Goal: Communication & Community: Answer question/provide support

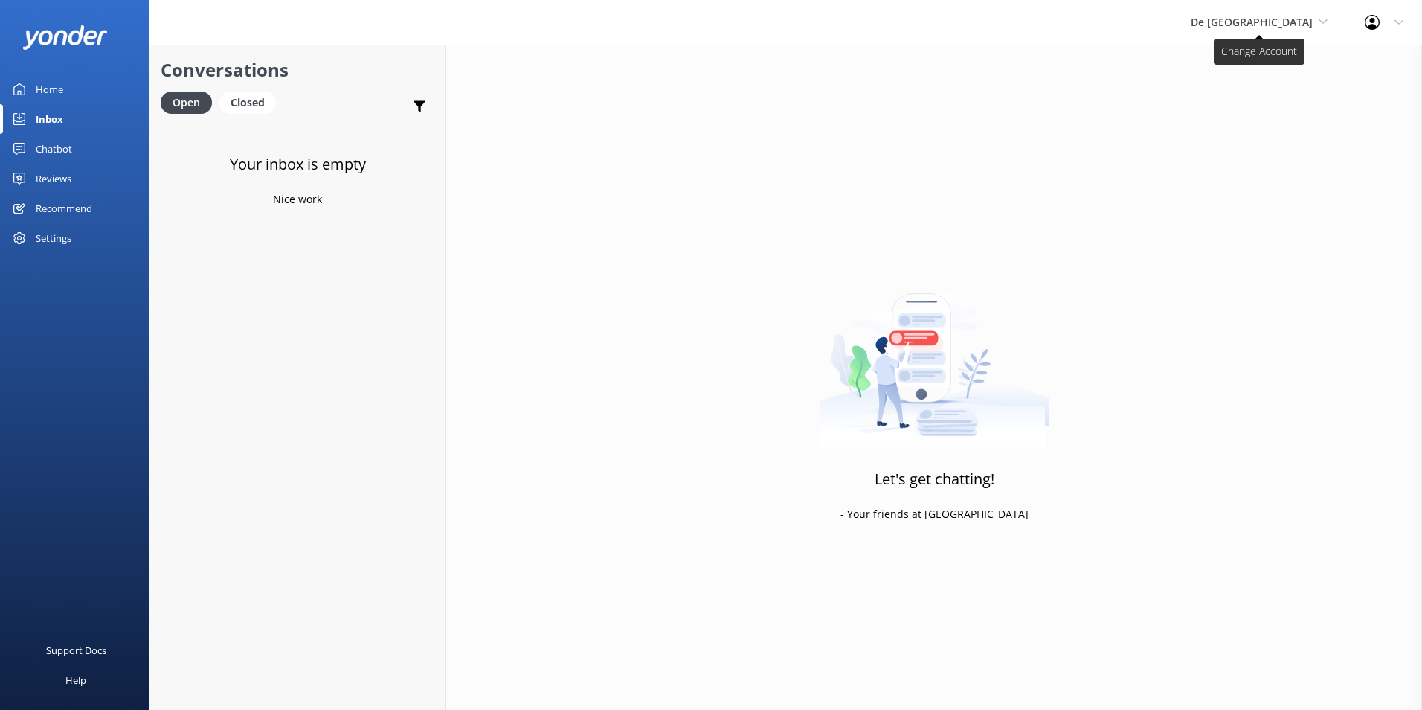
click at [1263, 26] on span "De [GEOGRAPHIC_DATA]" at bounding box center [1252, 22] width 122 height 14
click at [1262, 95] on link "Aruba's Activities Expert" at bounding box center [1246, 98] width 149 height 36
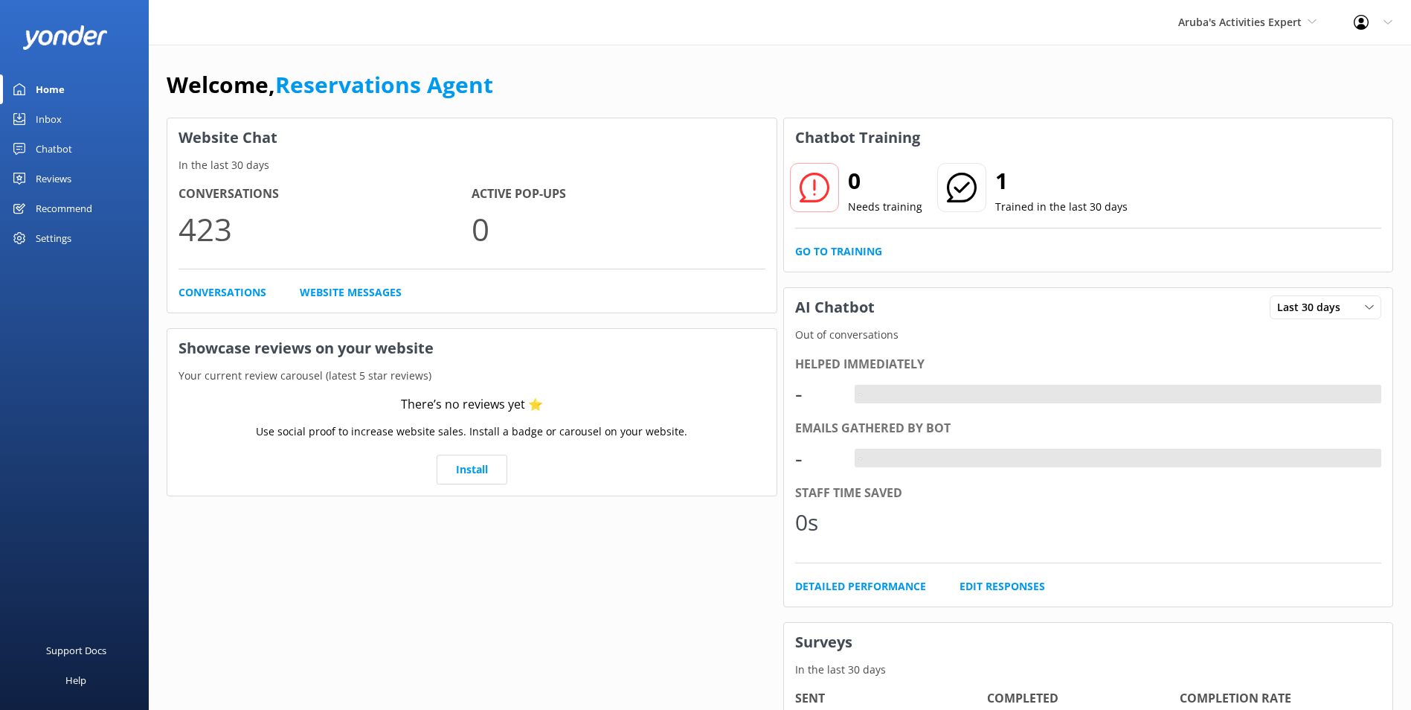
click at [68, 110] on link "Inbox" at bounding box center [74, 119] width 149 height 30
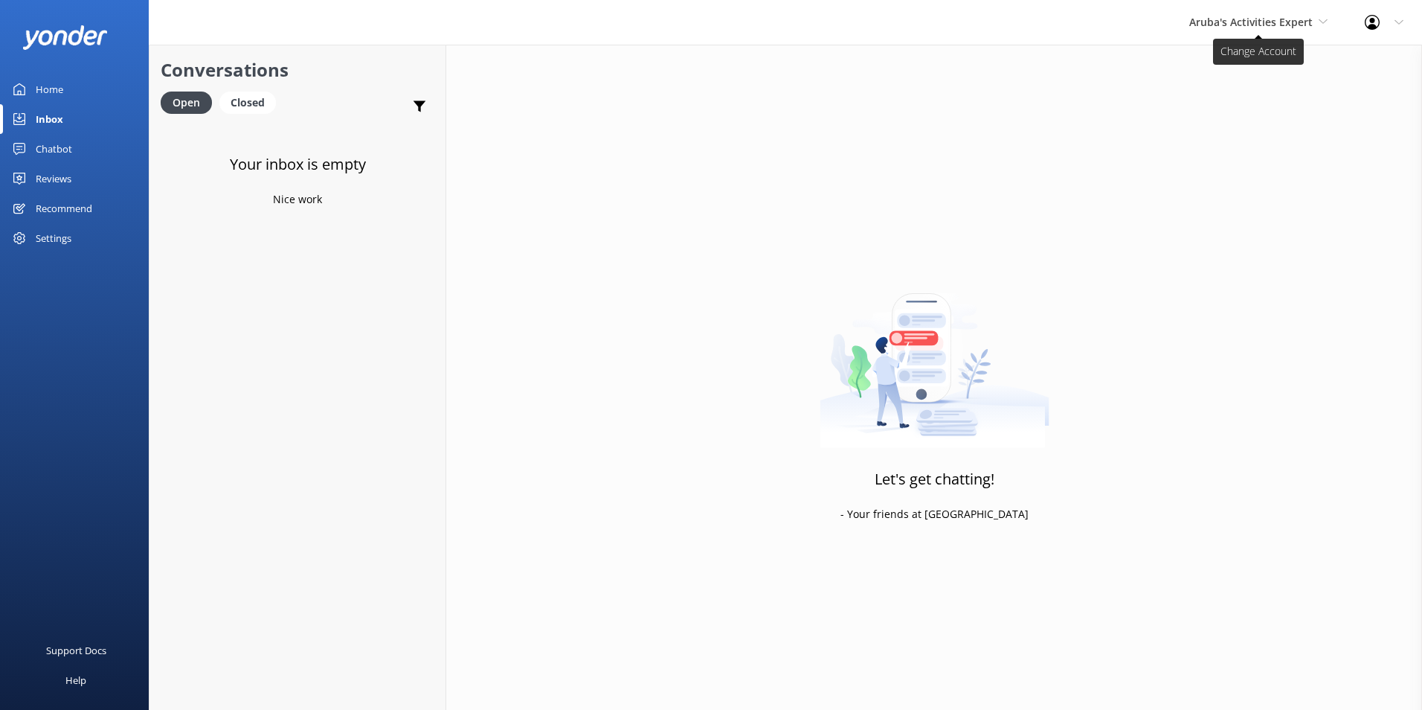
click at [1278, 15] on span "Aruba's Activities Expert" at bounding box center [1251, 22] width 123 height 14
click at [1243, 126] on link "The Captain" at bounding box center [1245, 134] width 149 height 36
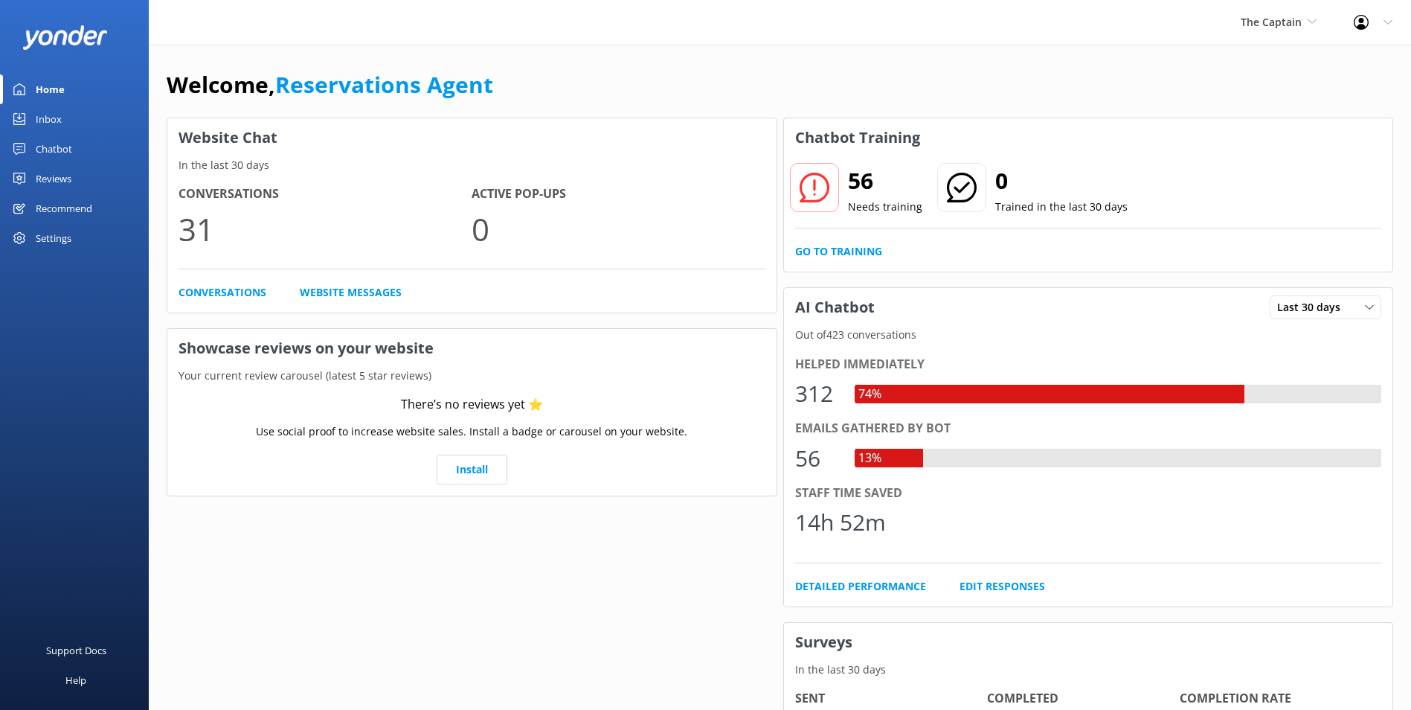
click at [70, 112] on link "Inbox" at bounding box center [74, 119] width 149 height 30
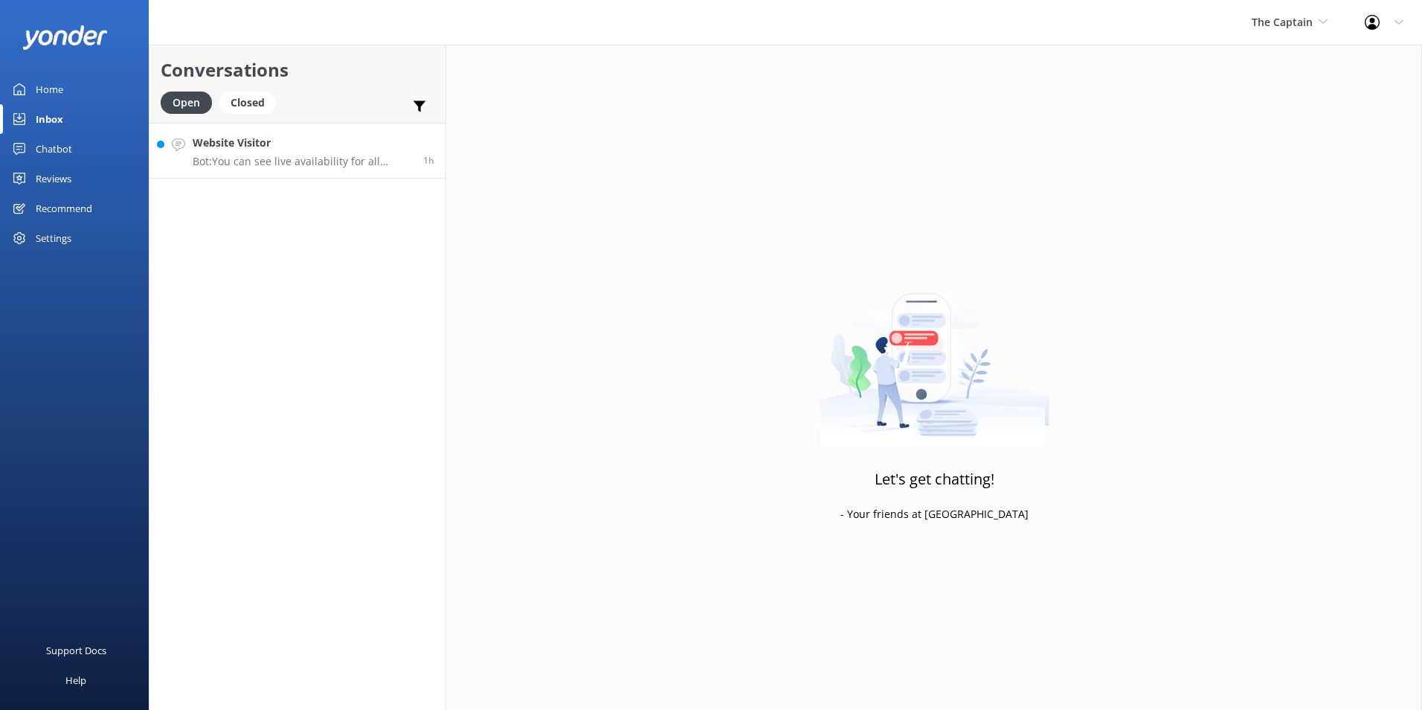
click at [318, 155] on p "Bot: You can see live availability for all Atlantic Aruba tours online by click…" at bounding box center [302, 161] width 219 height 13
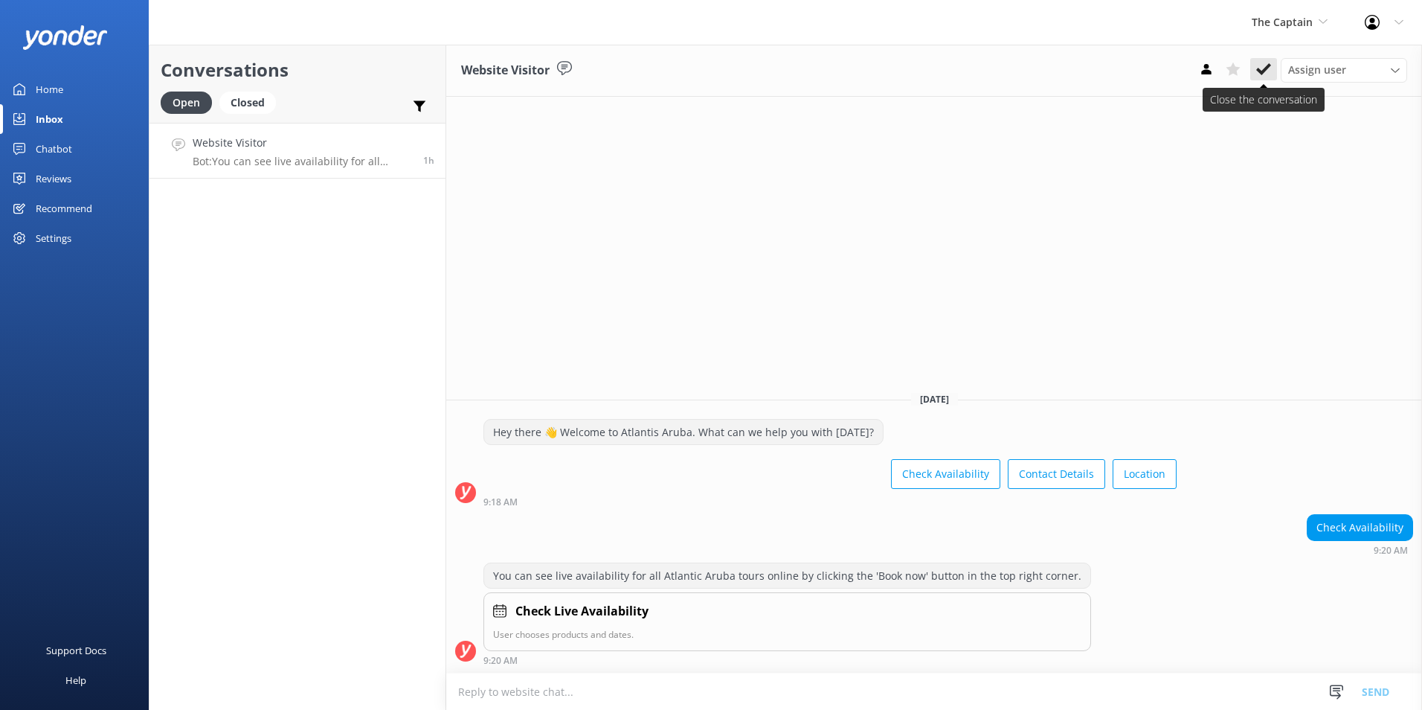
click at [1259, 67] on icon at bounding box center [1264, 69] width 15 height 15
